Goal: Find specific page/section: Find specific page/section

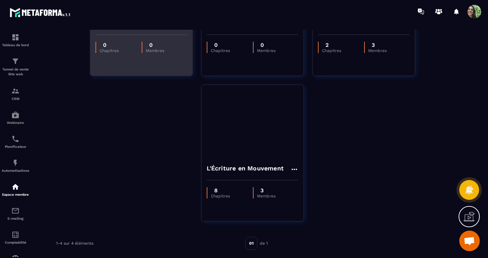
scroll to position [144, 0]
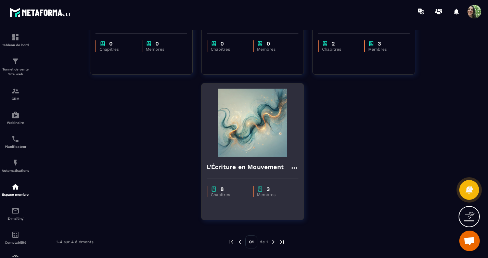
click at [269, 192] on p "3" at bounding box center [268, 189] width 3 height 7
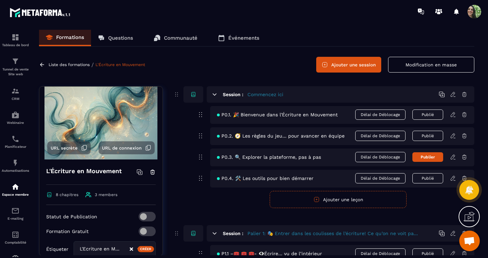
scroll to position [51, 0]
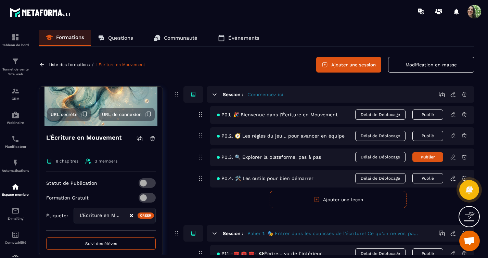
click at [89, 162] on icon at bounding box center [89, 161] width 6 height 5
click at [103, 162] on span "3 members" at bounding box center [106, 161] width 23 height 5
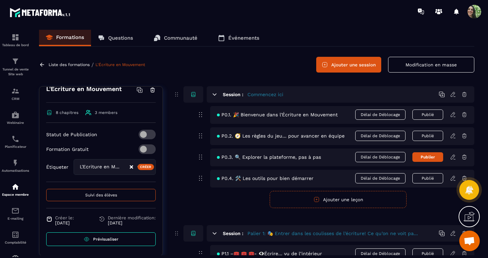
scroll to position [101, 0]
click at [101, 193] on span "Suivi des élèves" at bounding box center [101, 194] width 32 height 5
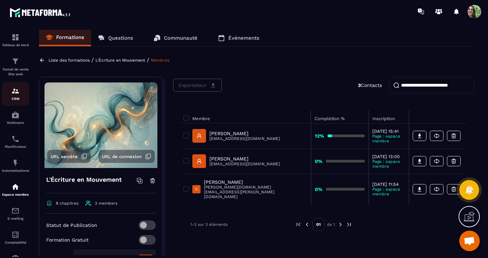
click at [14, 94] on img at bounding box center [15, 91] width 8 height 8
